Goal: Task Accomplishment & Management: Complete application form

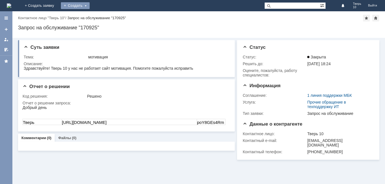
click at [90, 6] on div "Создать" at bounding box center [75, 5] width 29 height 7
click at [105, 18] on link "Заявка" at bounding box center [83, 17] width 43 height 7
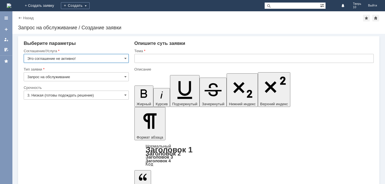
click at [124, 56] on input "Это соглашение не активно!" at bounding box center [76, 58] width 105 height 9
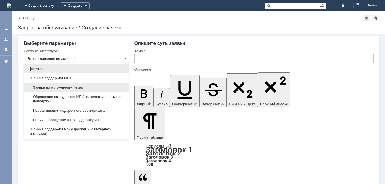
click at [58, 85] on div "Заявка по отложенным чекам" at bounding box center [76, 87] width 105 height 9
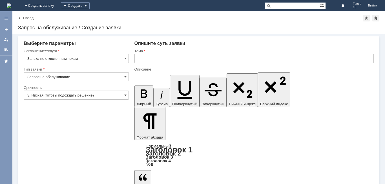
type input "Заявка по отложенным чекам"
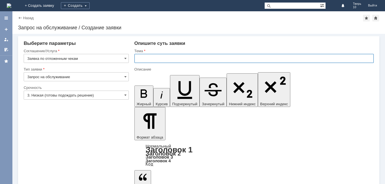
click at [147, 59] on input "text" at bounding box center [255, 58] width 240 height 9
type input "оч"
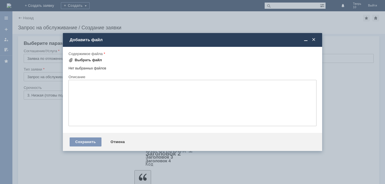
click at [85, 59] on div "Выбрать файл" at bounding box center [88, 60] width 27 height 5
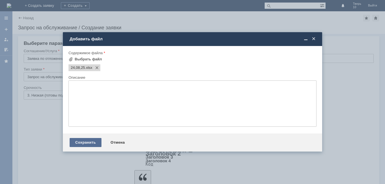
click at [79, 142] on div "Сохранить" at bounding box center [86, 142] width 32 height 9
